Goal: Find specific page/section: Find specific page/section

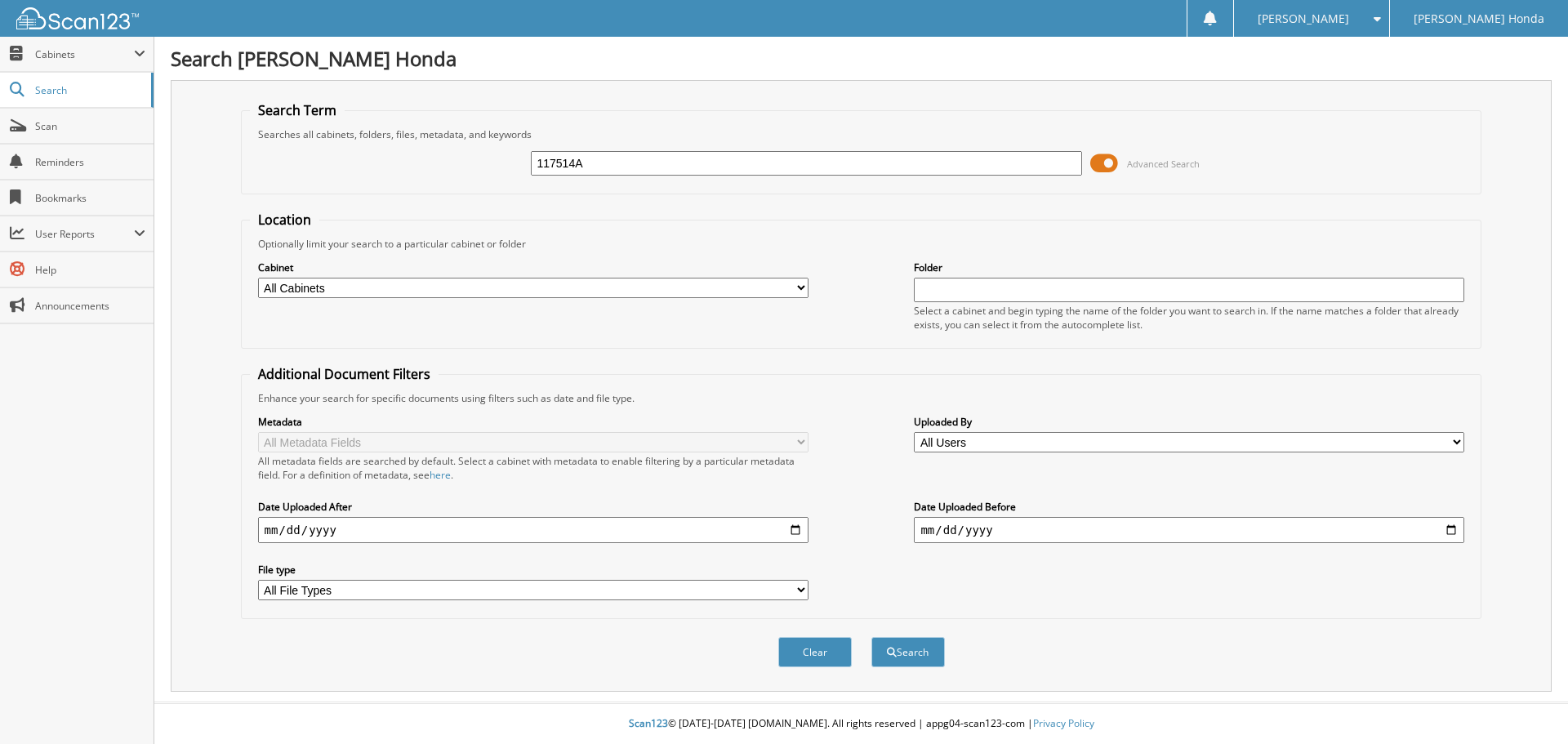
type input "117514A"
click at [871, 637] on button "Search" at bounding box center [907, 652] width 73 height 30
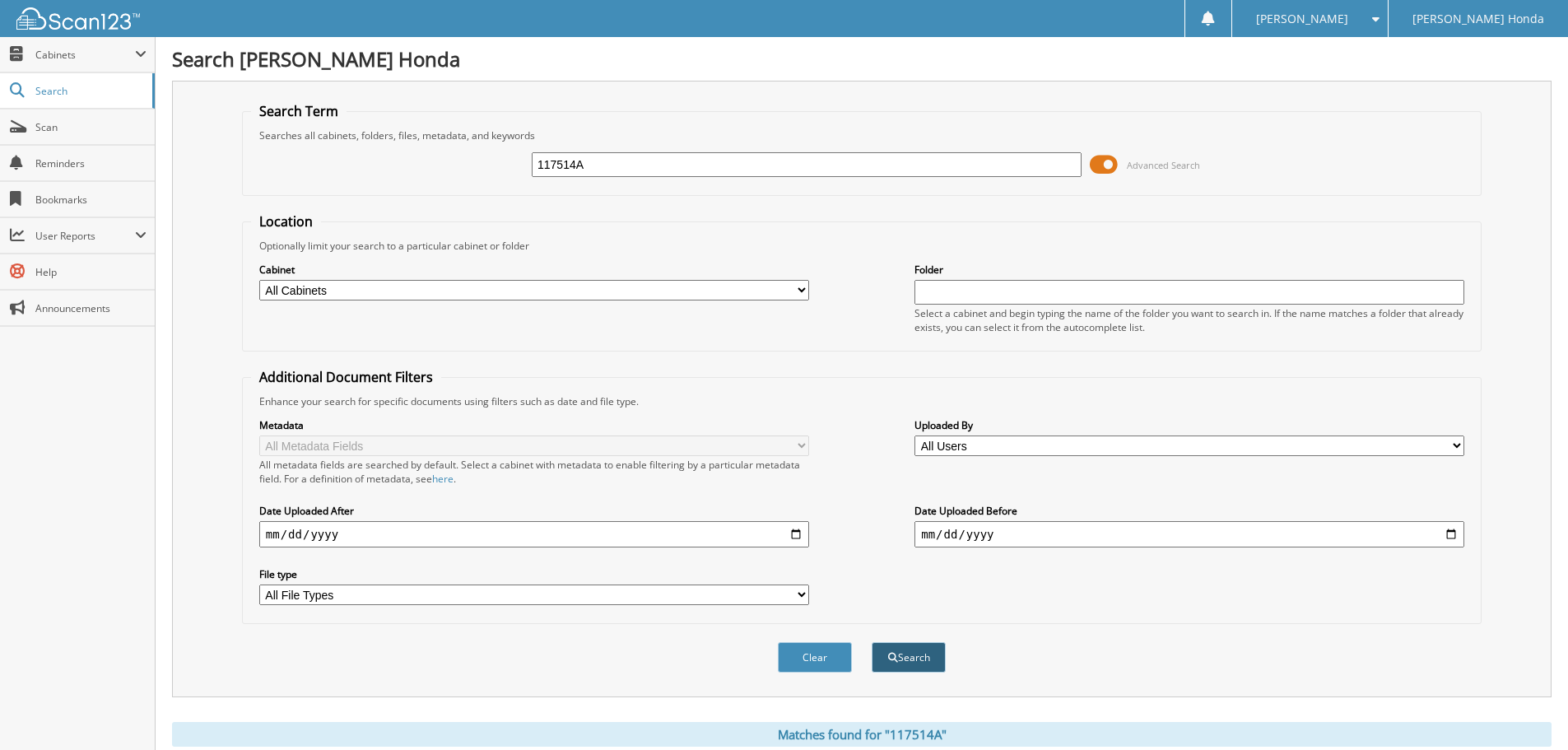
click at [907, 655] on button "Search" at bounding box center [908, 657] width 74 height 30
click at [1107, 162] on span at bounding box center [1103, 164] width 28 height 24
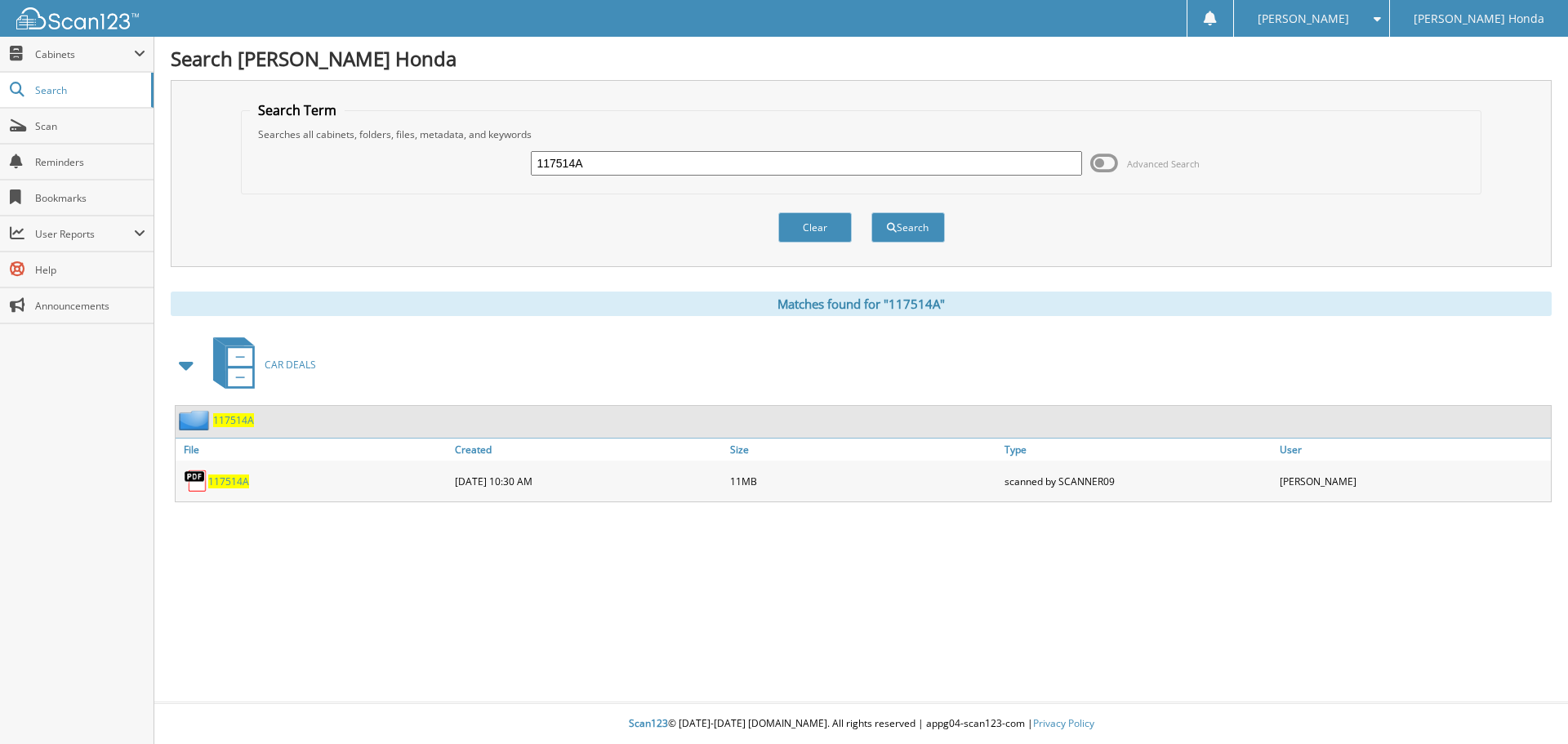
click at [234, 482] on span "117514A" at bounding box center [228, 482] width 41 height 14
drag, startPoint x: 612, startPoint y: 166, endPoint x: 457, endPoint y: 158, distance: 155.2
click at [457, 158] on div "117514A Advanced Search" at bounding box center [861, 163] width 1223 height 44
type input "117316"
click at [871, 212] on button "Search" at bounding box center [907, 227] width 73 height 30
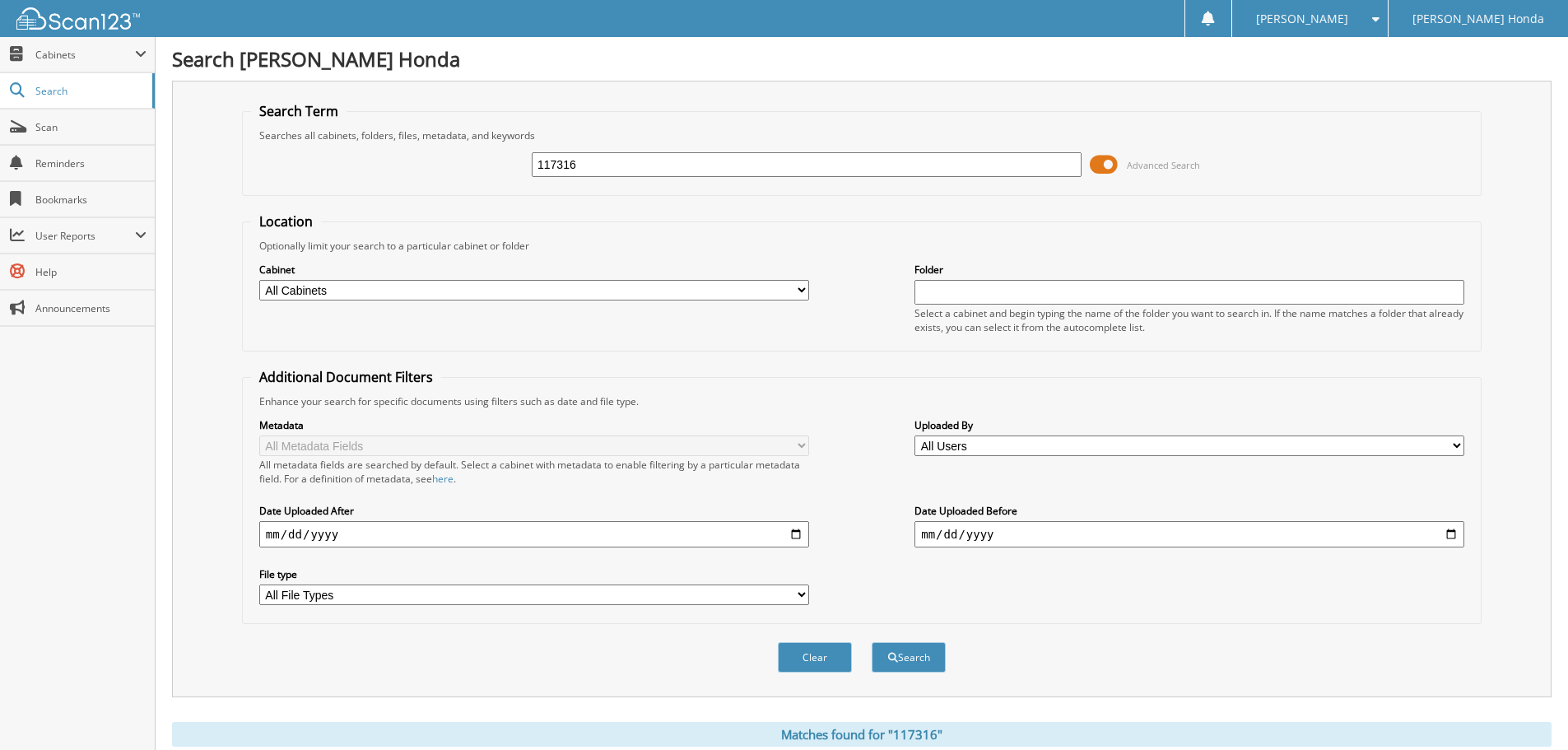
click at [1105, 167] on span at bounding box center [1103, 164] width 28 height 24
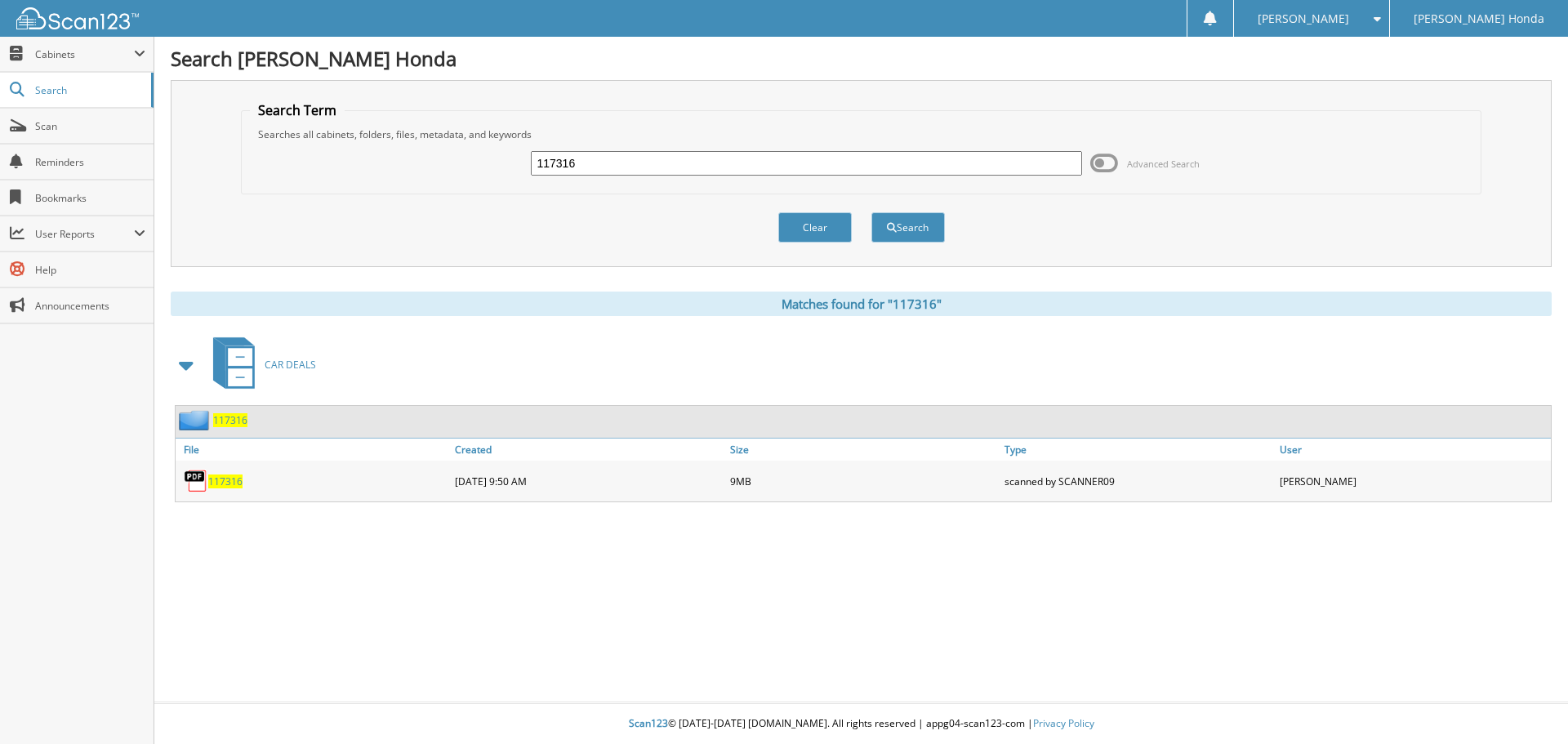
click at [231, 482] on span "117316" at bounding box center [225, 482] width 35 height 14
